Goal: Information Seeking & Learning: Learn about a topic

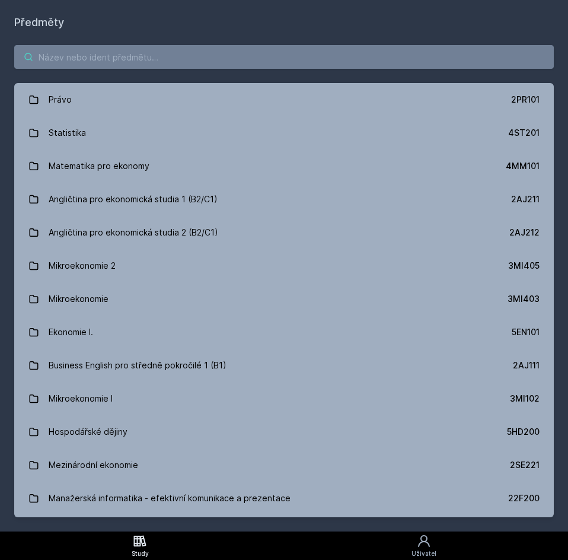
click at [178, 50] on input "search" at bounding box center [283, 57] width 539 height 24
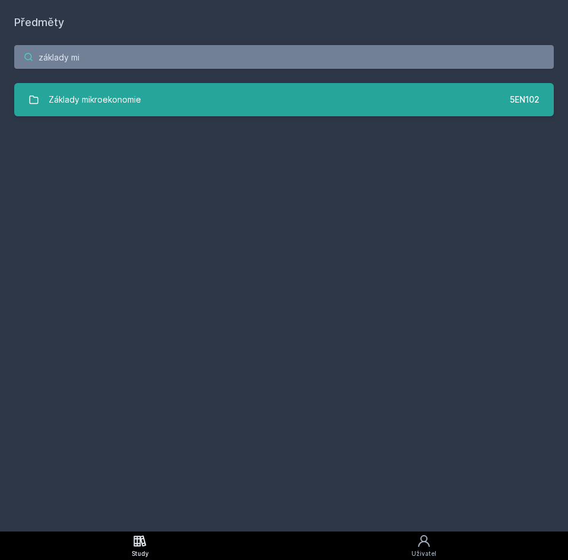
type input "základy mi"
click at [205, 104] on link "Základy mikroekonomie 5EN102" at bounding box center [283, 99] width 539 height 33
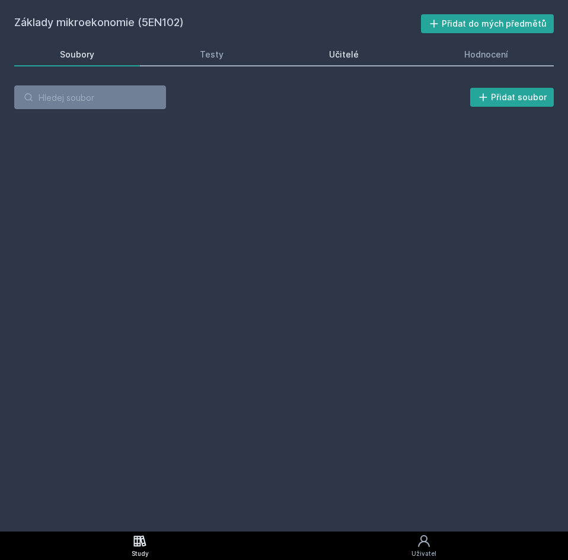
click at [328, 52] on link "Učitelé" at bounding box center [343, 55] width 121 height 24
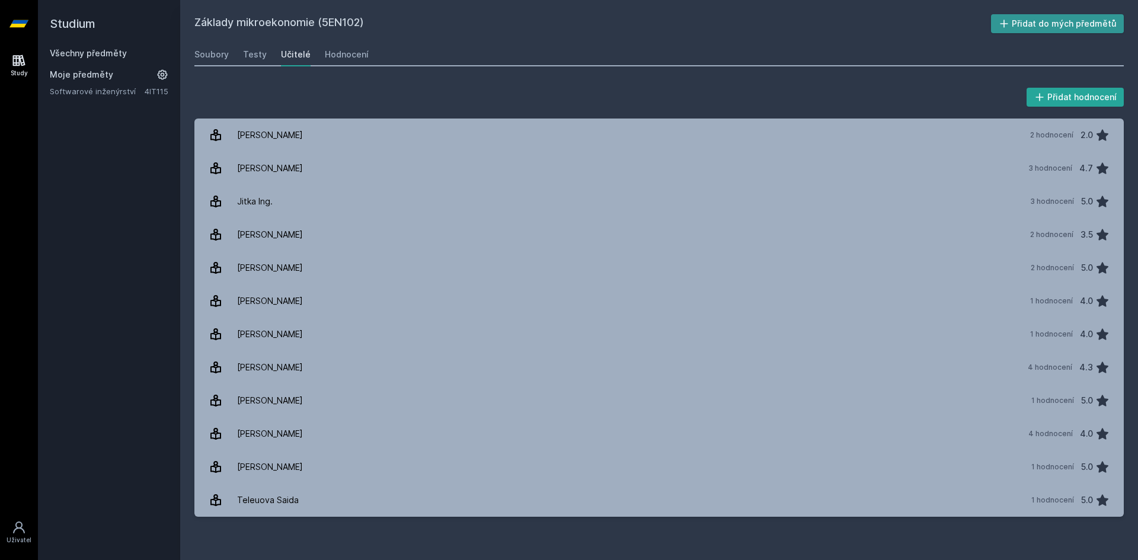
click at [567, 21] on button "Přidat do mých předmětů" at bounding box center [1057, 23] width 133 height 19
click at [567, 23] on icon at bounding box center [1001, 24] width 12 height 12
click at [100, 52] on link "Všechny předměty" at bounding box center [88, 53] width 77 height 10
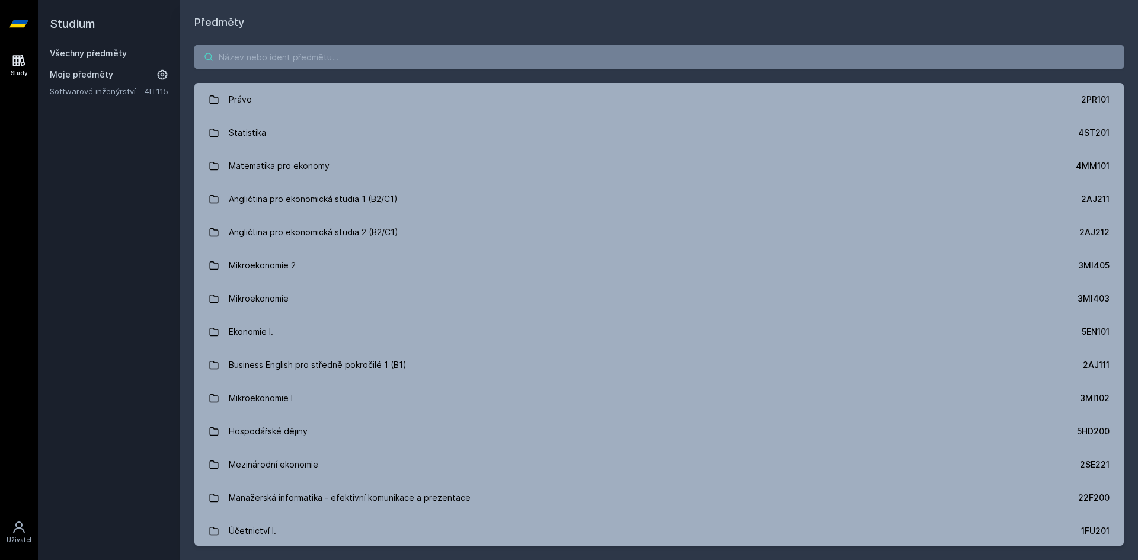
click at [293, 55] on input "search" at bounding box center [658, 57] width 929 height 24
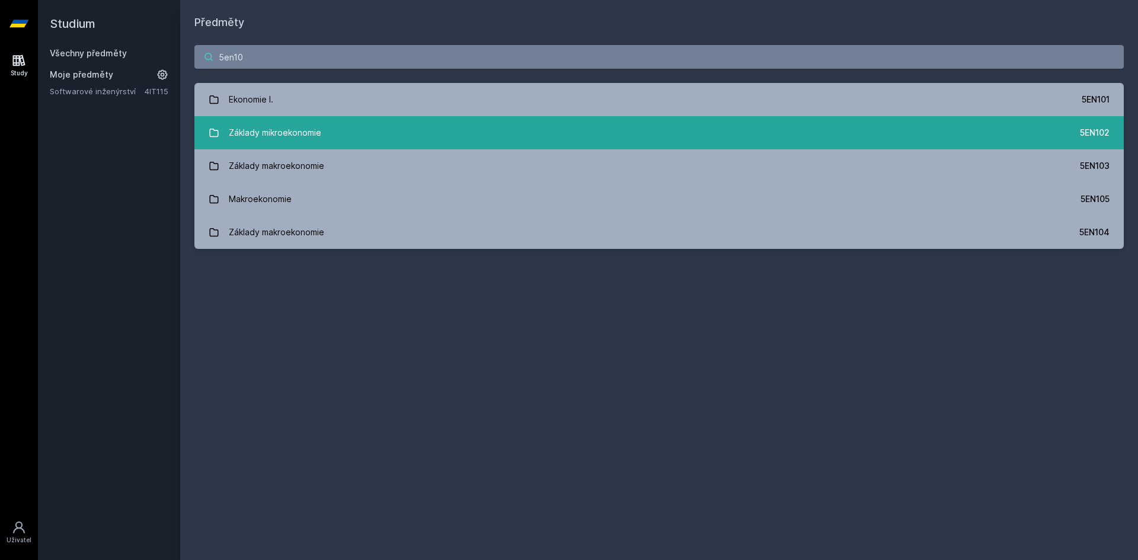
type input "5en10"
click at [369, 133] on link "Základy mikroekonomie 5EN102" at bounding box center [658, 132] width 929 height 33
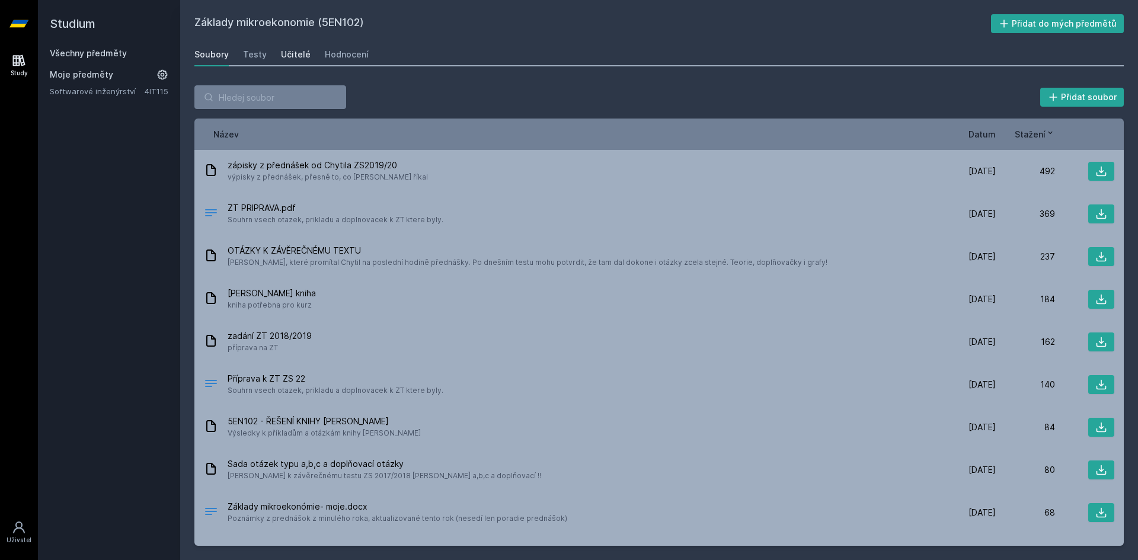
click at [295, 56] on div "Učitelé" at bounding box center [296, 55] width 30 height 12
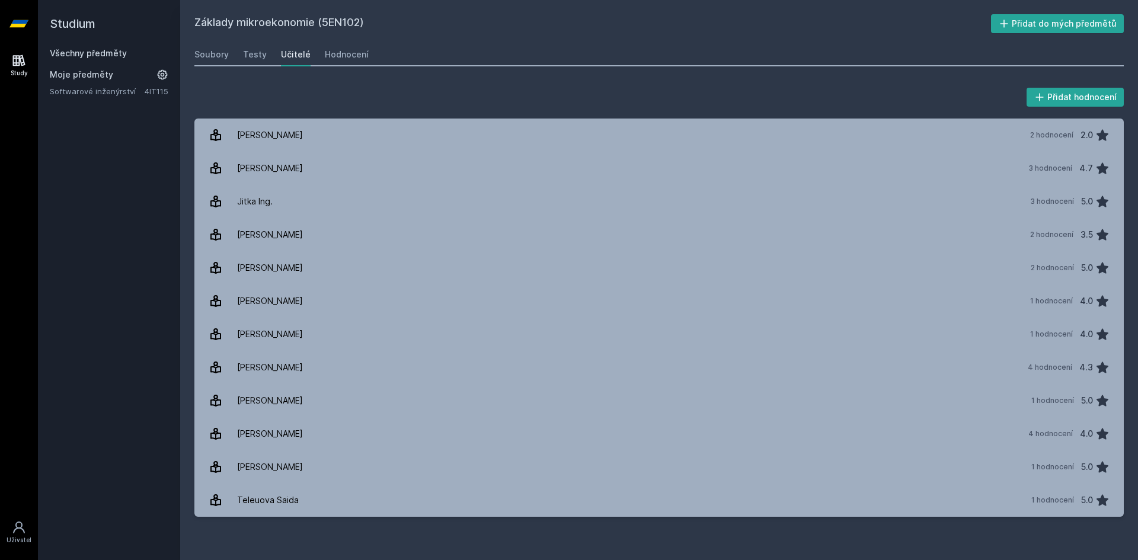
click at [119, 47] on h2 "Studium" at bounding box center [109, 23] width 119 height 47
click at [119, 54] on link "Všechny předměty" at bounding box center [88, 53] width 77 height 10
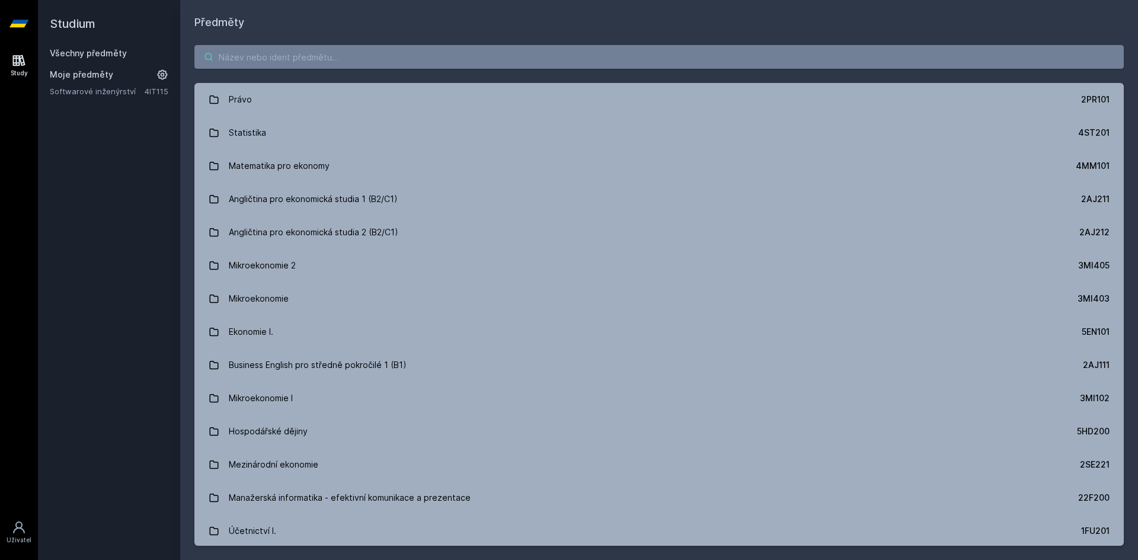
click at [264, 56] on input "search" at bounding box center [658, 57] width 929 height 24
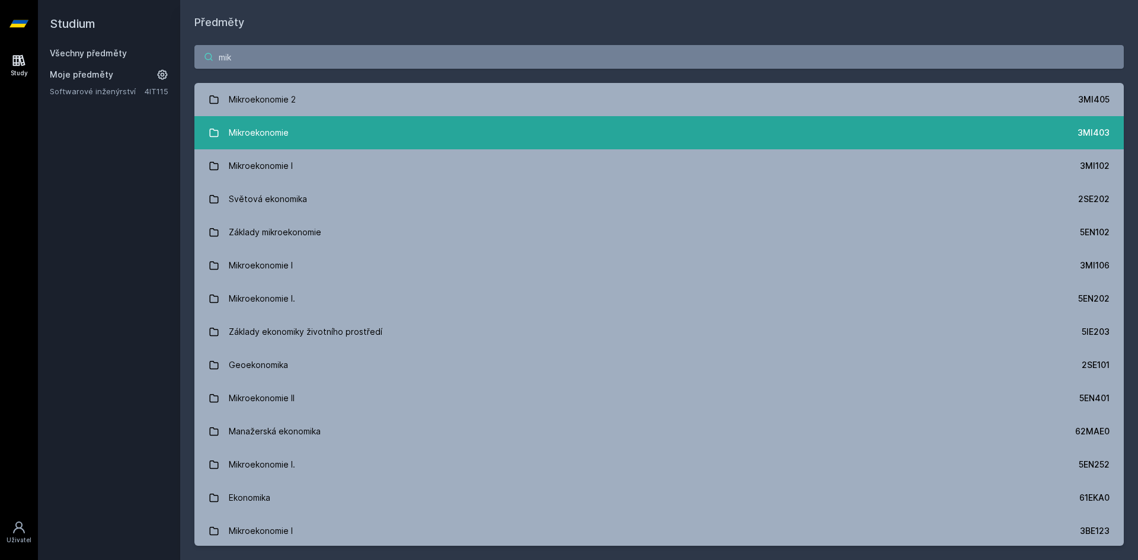
type input "mik"
click at [333, 124] on link "Mikroekonomie 3MI403" at bounding box center [658, 132] width 929 height 33
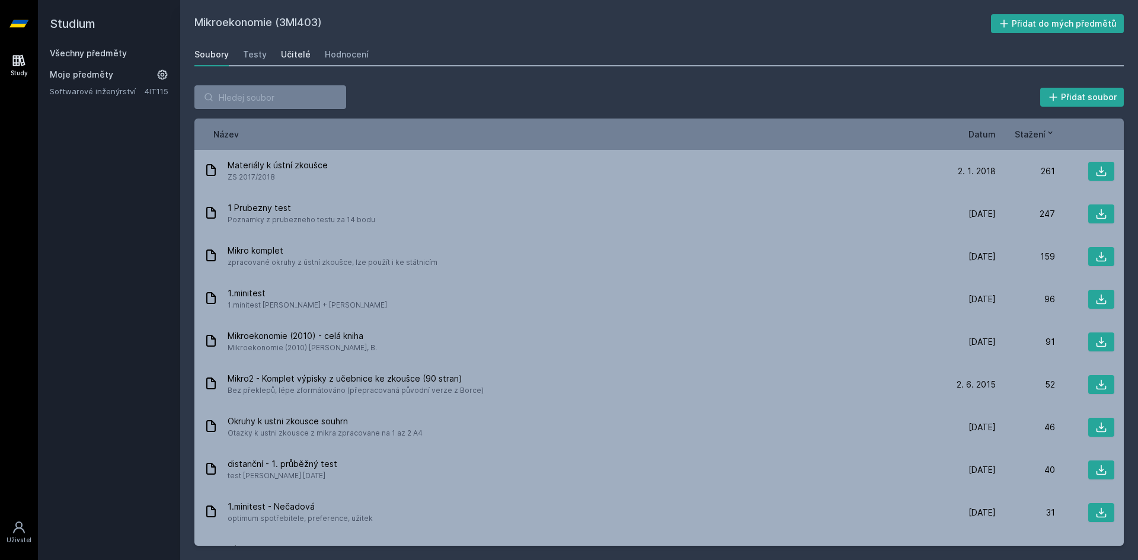
click at [303, 57] on div "Učitelé" at bounding box center [296, 55] width 30 height 12
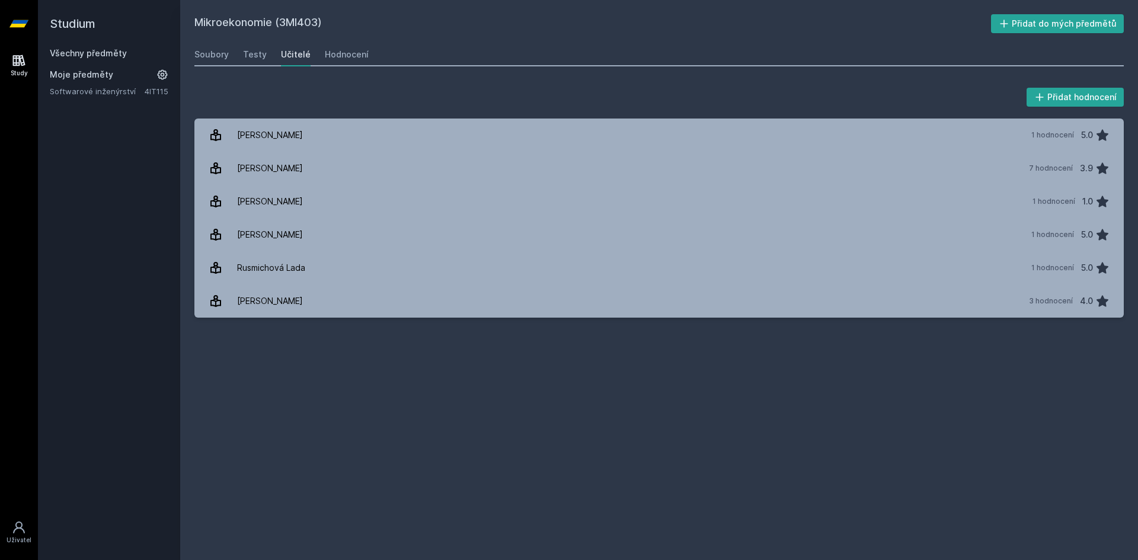
click at [104, 53] on link "Všechny předměty" at bounding box center [88, 53] width 77 height 10
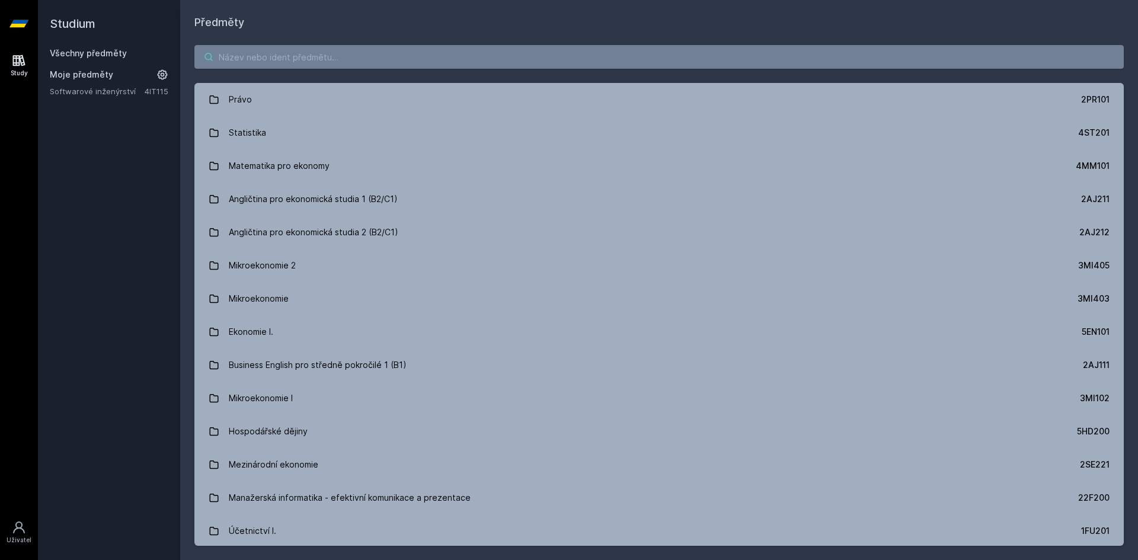
click at [248, 62] on input "search" at bounding box center [658, 57] width 929 height 24
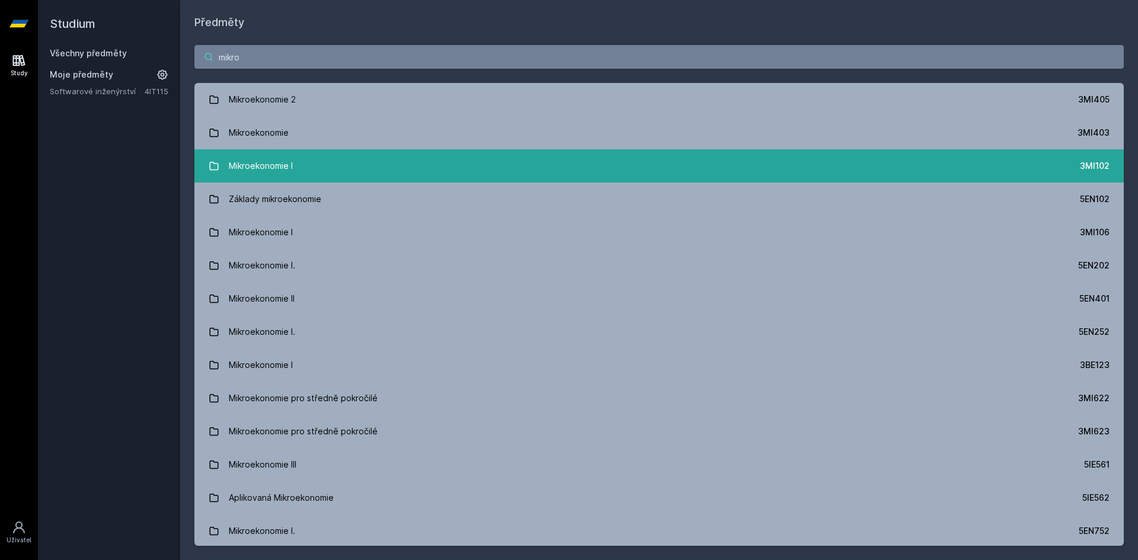
type input "mikro"
click at [322, 162] on link "Mikroekonomie I 3MI102" at bounding box center [658, 165] width 929 height 33
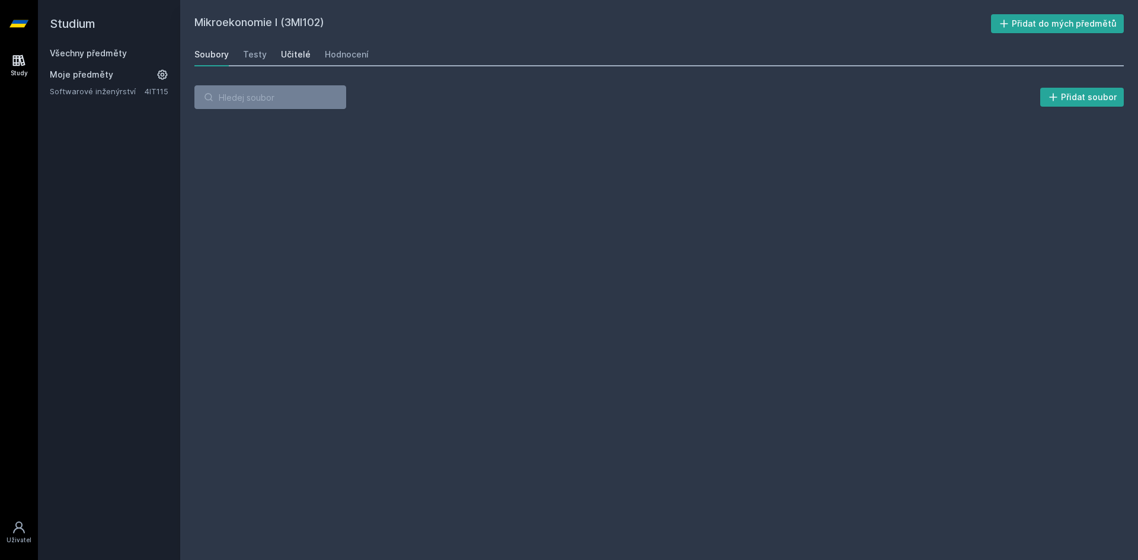
click at [290, 56] on div "Učitelé" at bounding box center [296, 55] width 30 height 12
